Goal: Check status: Check status

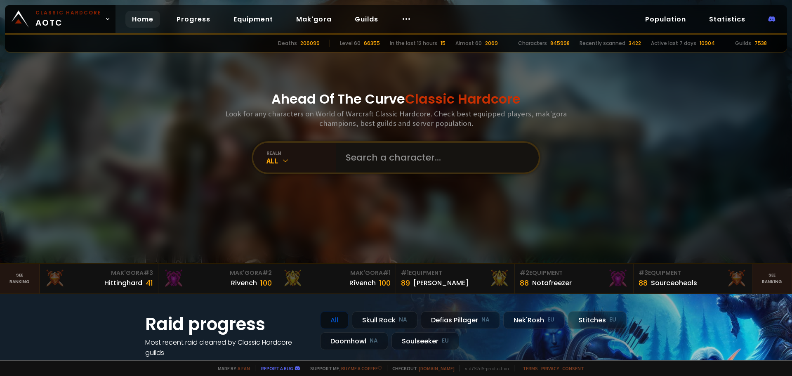
click at [472, 158] on input "text" at bounding box center [435, 158] width 188 height 30
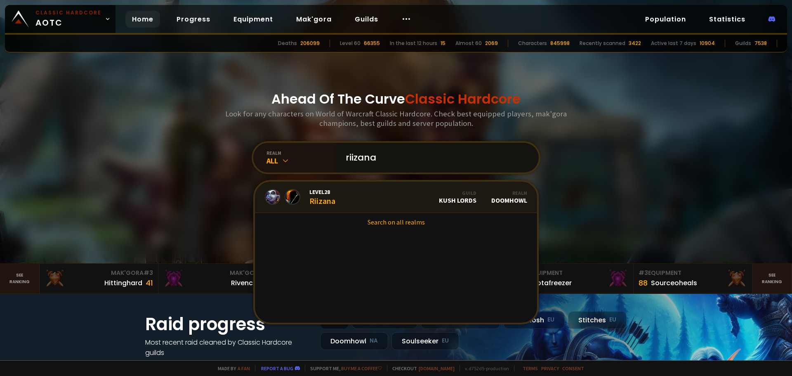
type input "riizana"
click at [341, 197] on link "Level 28 Riizana Guild Kush Lords Realm Doomhowl" at bounding box center [396, 196] width 282 height 31
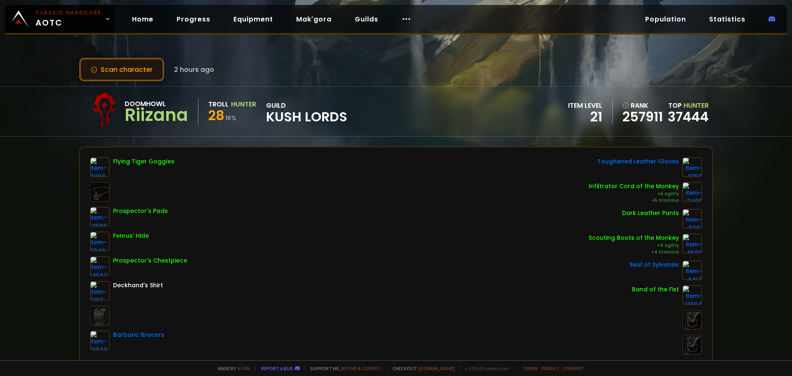
click at [131, 77] on button "Scan character" at bounding box center [121, 70] width 85 height 24
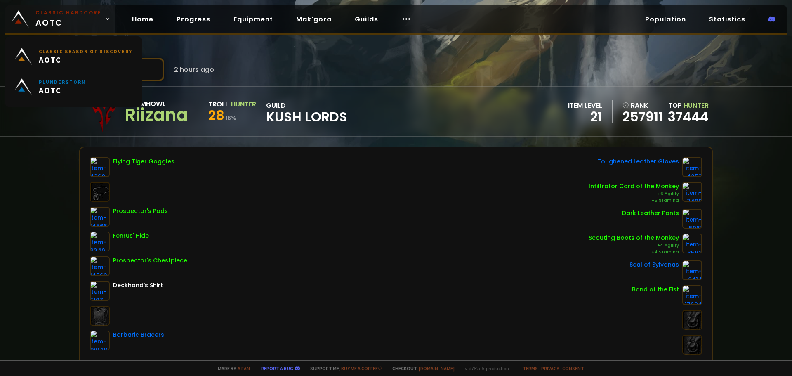
click at [71, 14] on small "Classic Hardcore" at bounding box center [68, 12] width 66 height 7
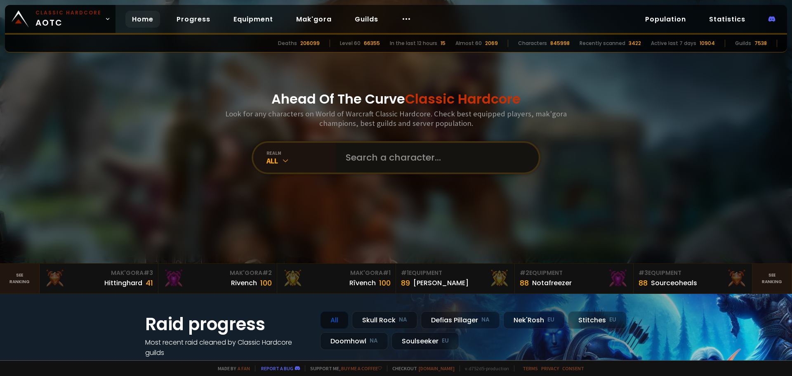
click at [405, 167] on input "text" at bounding box center [435, 158] width 188 height 30
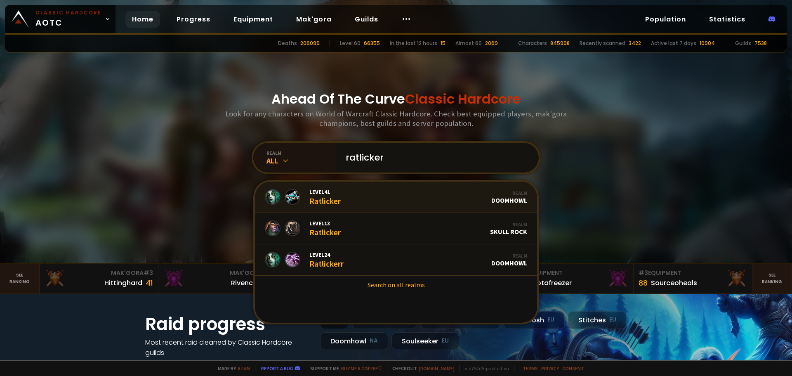
type input "ratlicker"
click at [363, 192] on link "Level 41 Ratlicker Realm Doomhowl" at bounding box center [396, 196] width 282 height 31
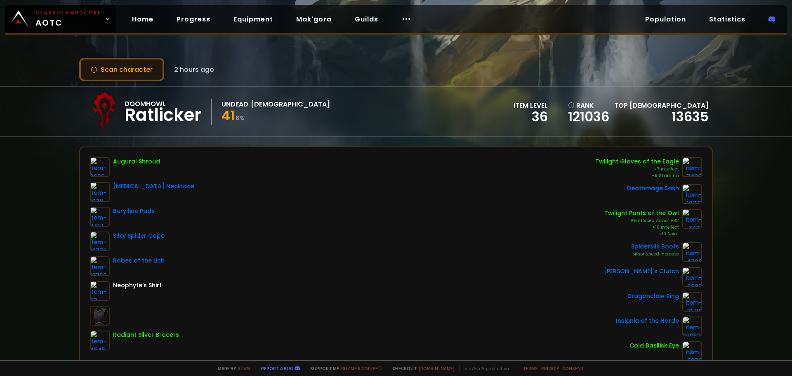
click at [144, 79] on button "Scan character" at bounding box center [121, 70] width 85 height 24
